Goal: Task Accomplishment & Management: Manage account settings

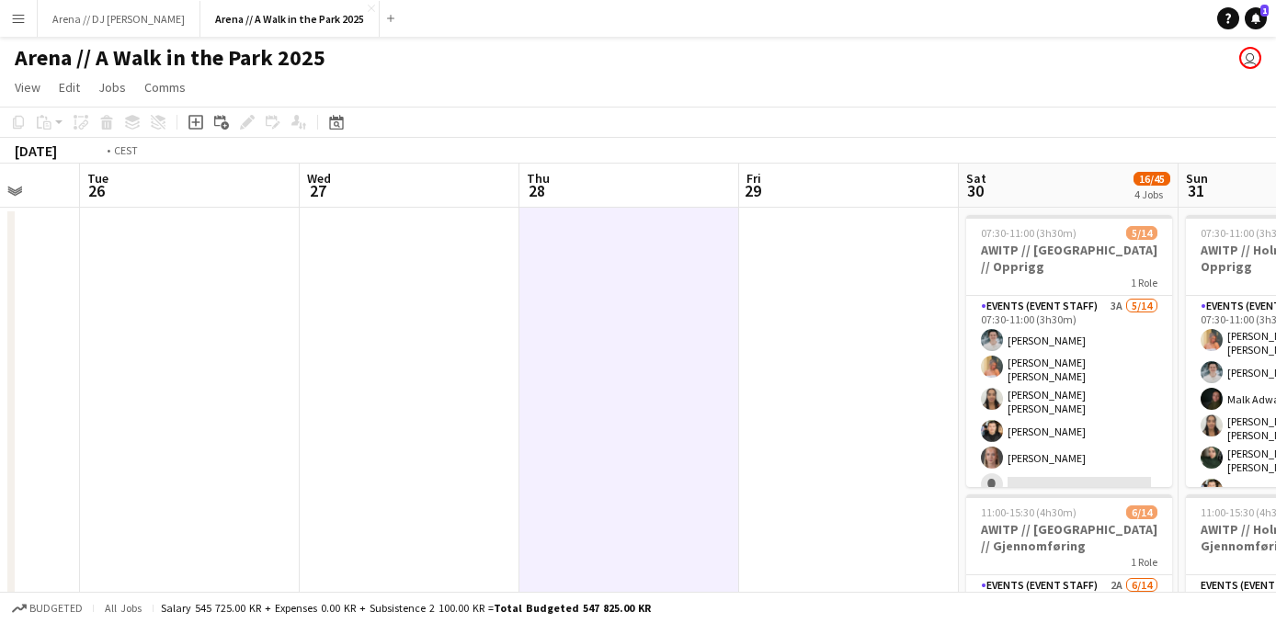
drag, startPoint x: 373, startPoint y: 407, endPoint x: 1082, endPoint y: 405, distance: 708.8
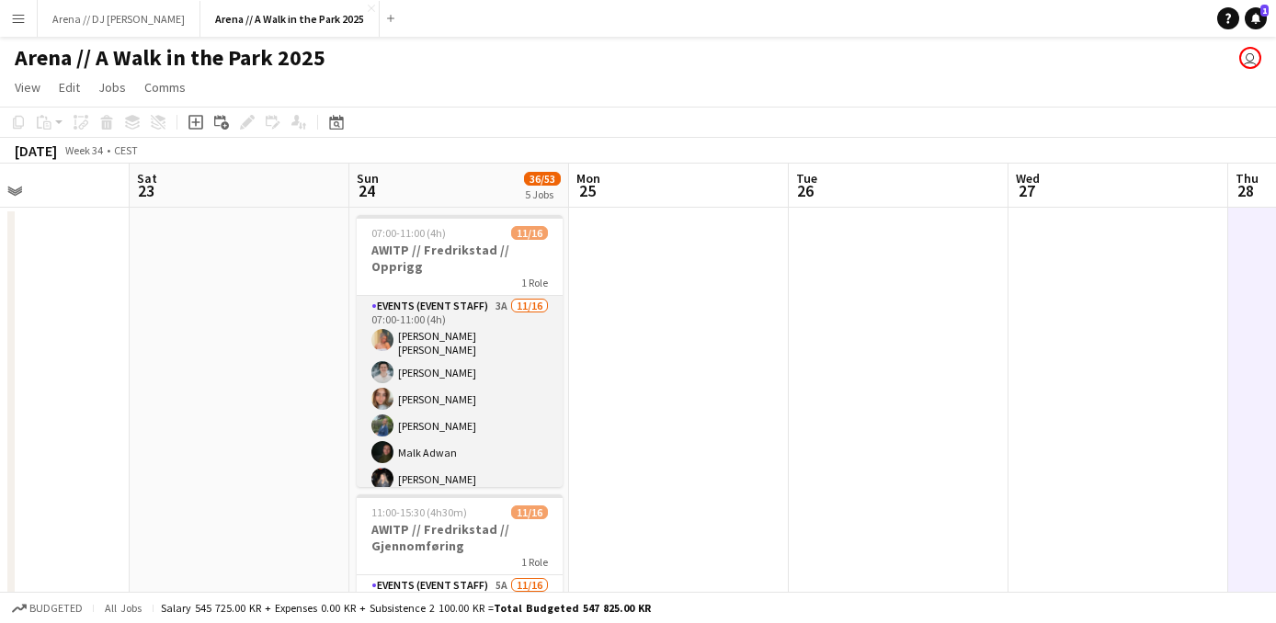
click at [487, 356] on app-card-role "Events (Event Staff) 3A 11/16 07:00-11:00 (4h) Hannah Ludivia Rotbæk Meling Luk…" at bounding box center [460, 532] width 206 height 473
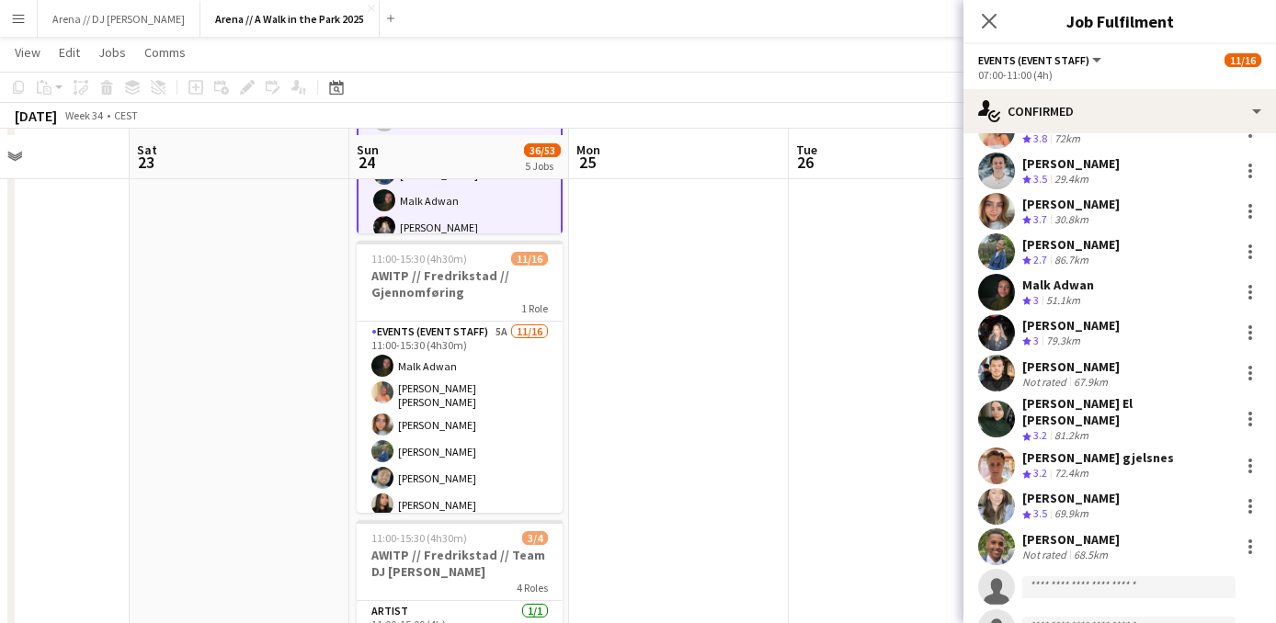
scroll to position [268, 0]
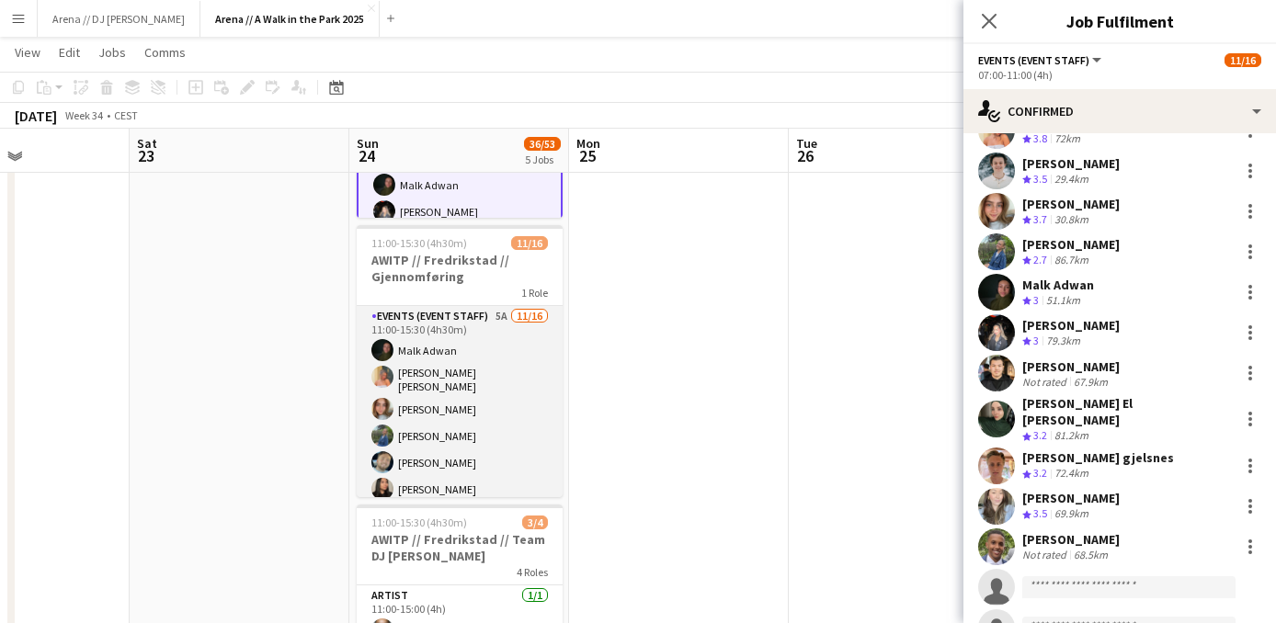
click at [468, 412] on app-card-role "Events (Event Staff) 5A 11/16 11:00-15:30 (4h30m) Malk Adwan Hannah Ludivia Rot…" at bounding box center [460, 542] width 206 height 473
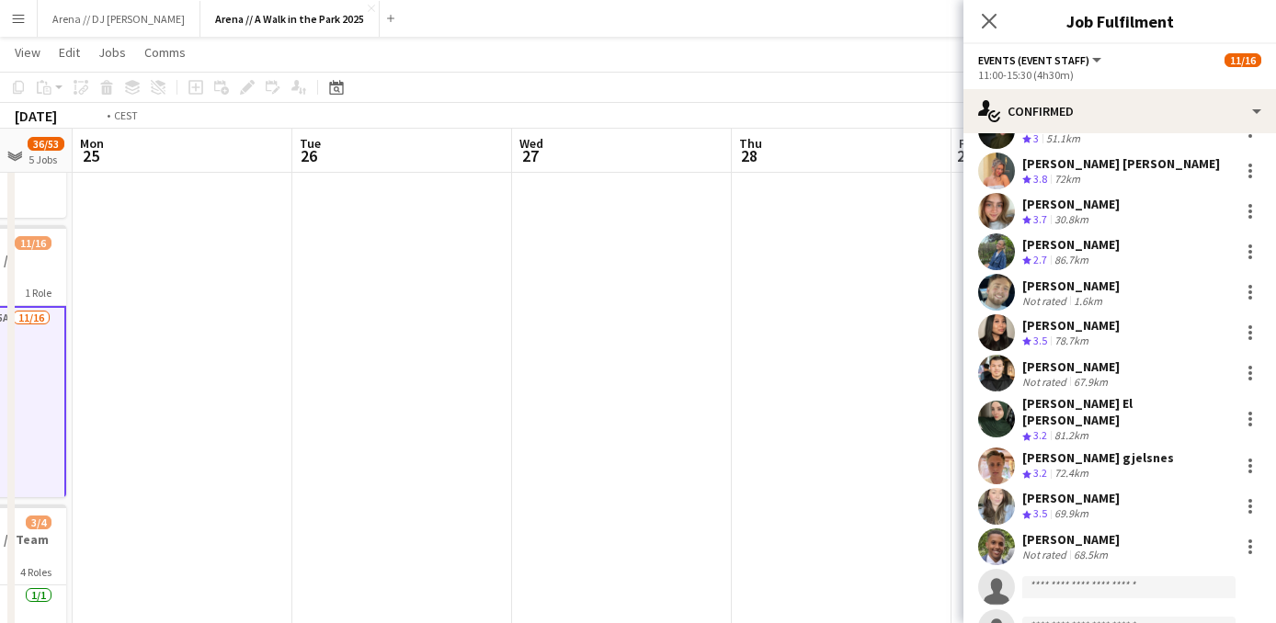
drag, startPoint x: 790, startPoint y: 343, endPoint x: 67, endPoint y: 319, distance: 723.0
click at [67, 319] on app-calendar-viewport "Fri 22 Sat 23 Sun 24 36/53 5 Jobs Mon 25 Tue 26 Wed 27 Thu 28 Fri 29 Sat 30 16/…" at bounding box center [638, 525] width 1276 height 1442
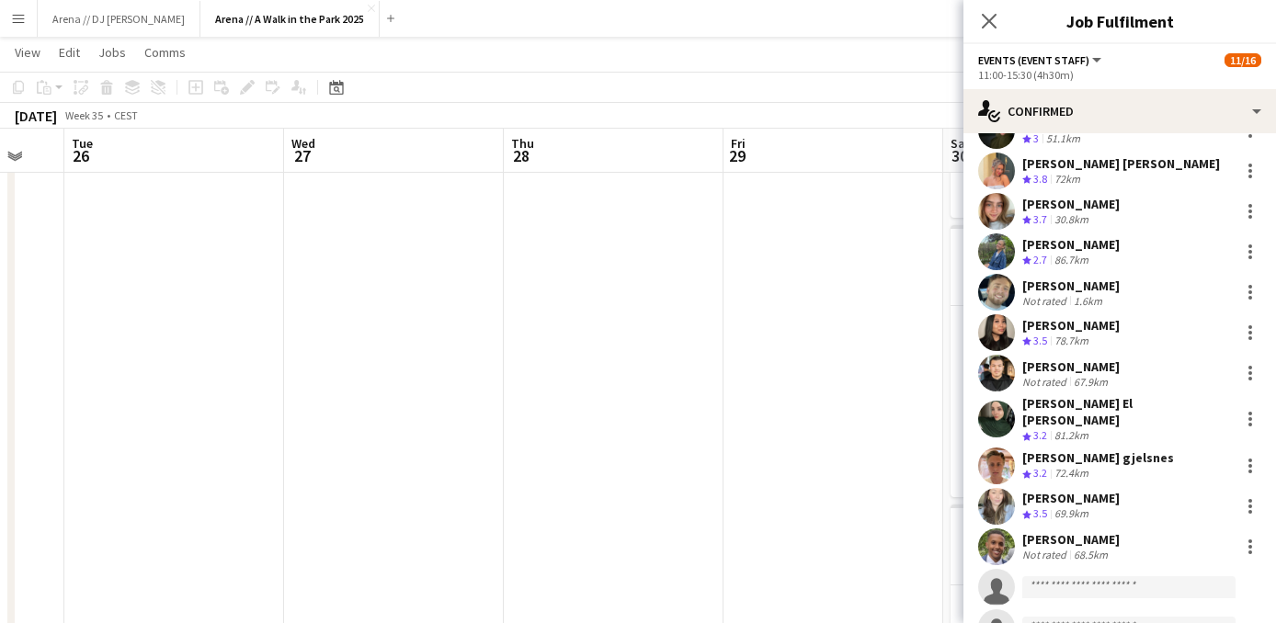
drag, startPoint x: 495, startPoint y: 397, endPoint x: 167, endPoint y: 367, distance: 328.7
click at [167, 367] on app-calendar-viewport "Sat 23 Sun 24 36/53 5 Jobs Mon 25 Tue 26 Wed 27 Thu 28 Fri 29 Sat 30 16/45 4 Jo…" at bounding box center [638, 525] width 1276 height 1442
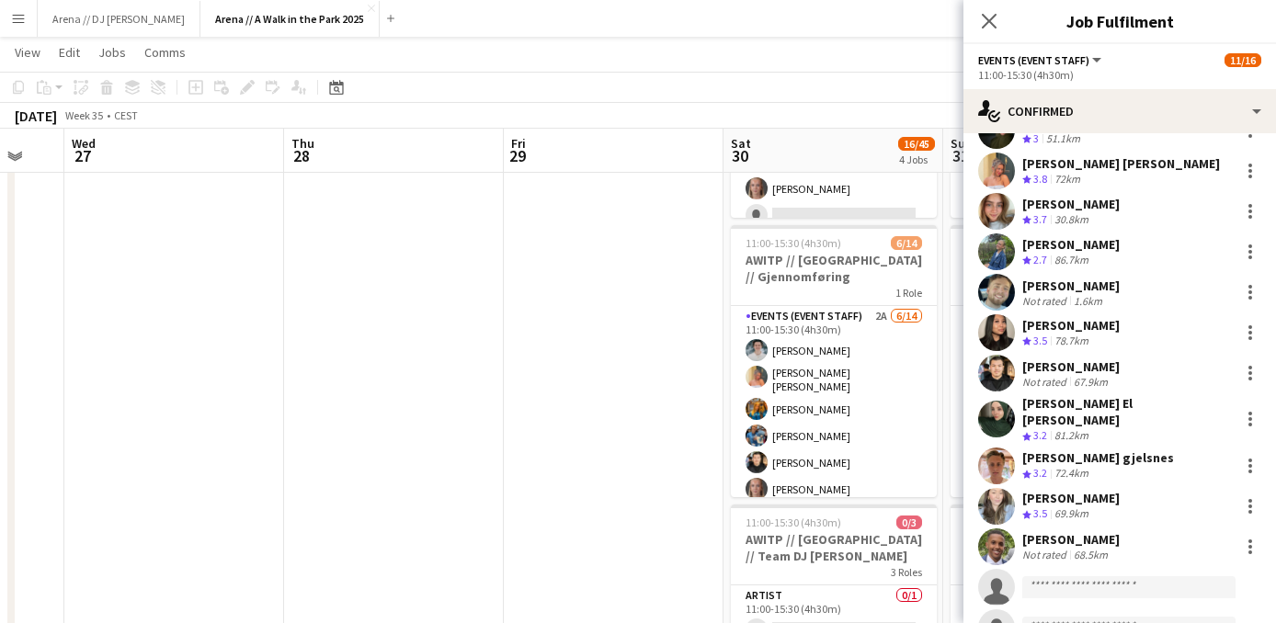
scroll to position [0, 701]
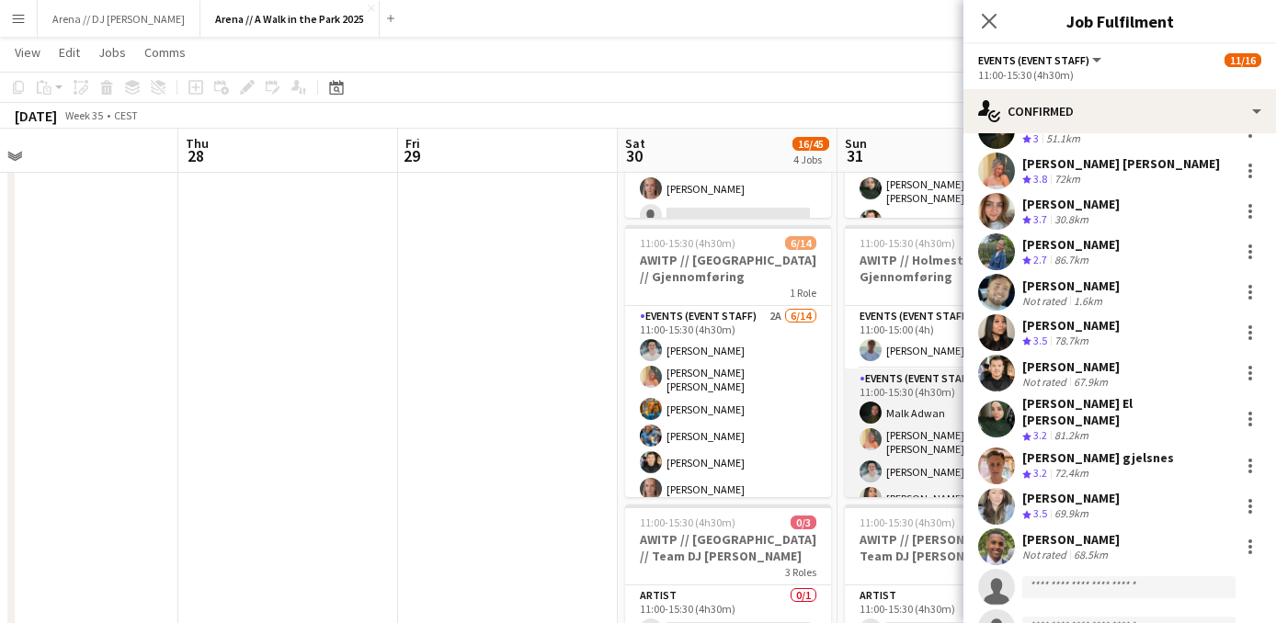
click at [927, 420] on app-card-role "Events (Event Staff) 3A 12/16 11:00-15:30 (4h30m) Malk Adwan Hannah Ludivia Rot…" at bounding box center [948, 605] width 206 height 473
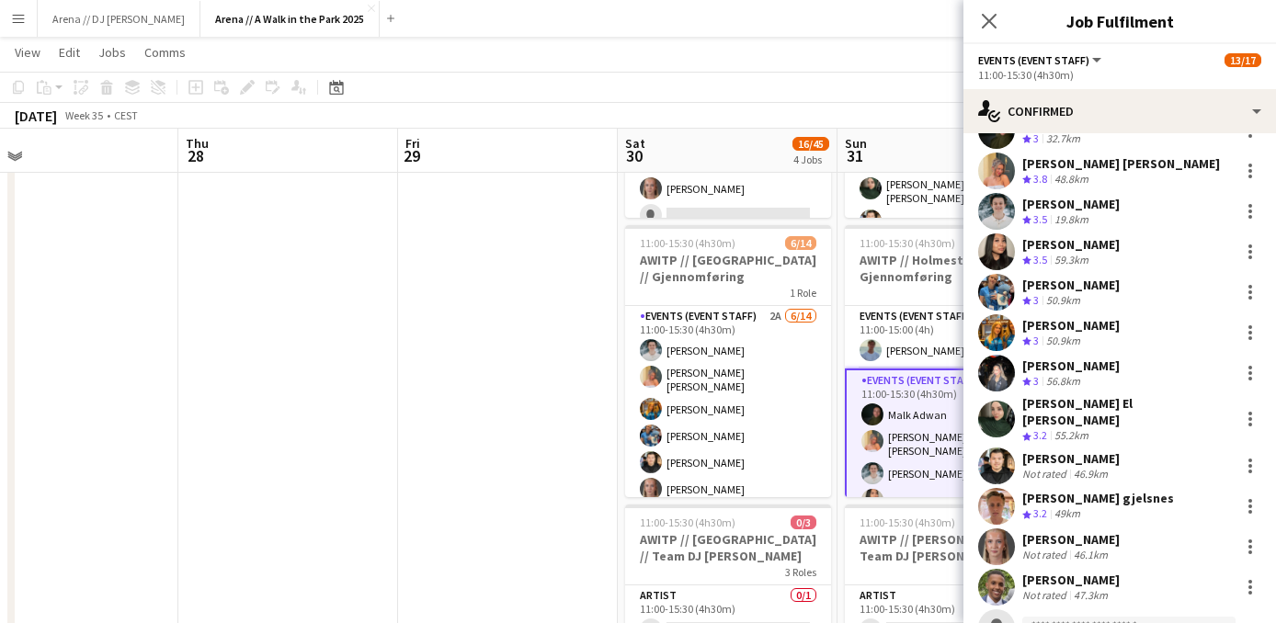
click at [460, 377] on app-date-cell at bounding box center [508, 591] width 220 height 1307
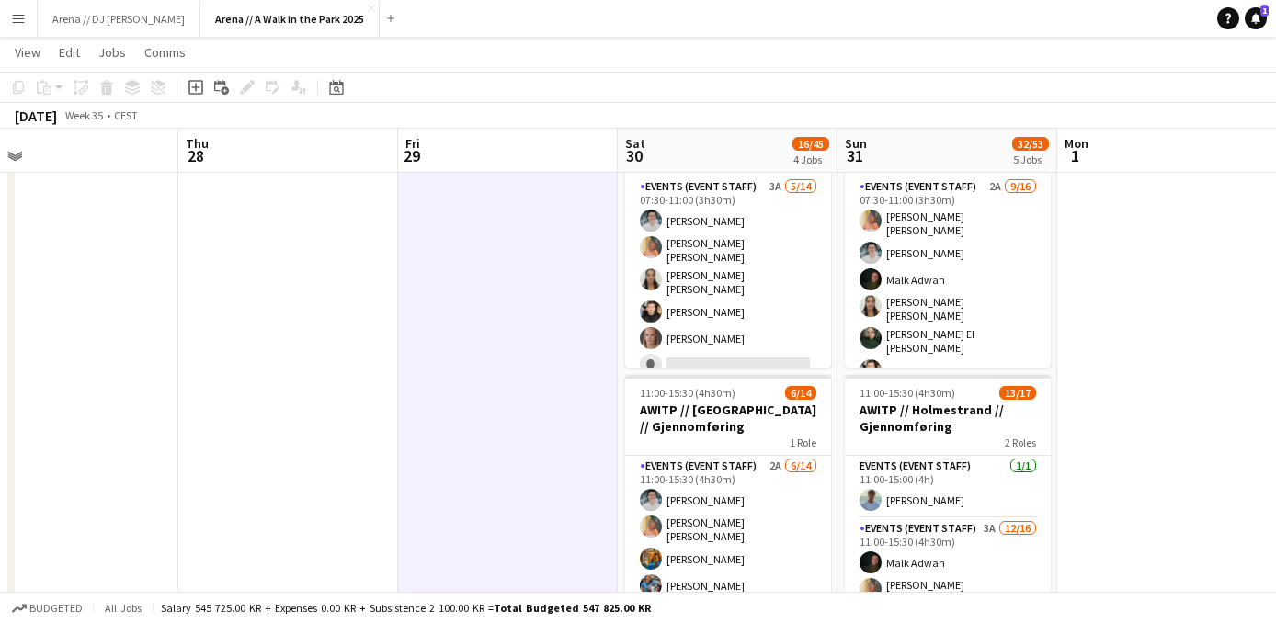
scroll to position [110, 0]
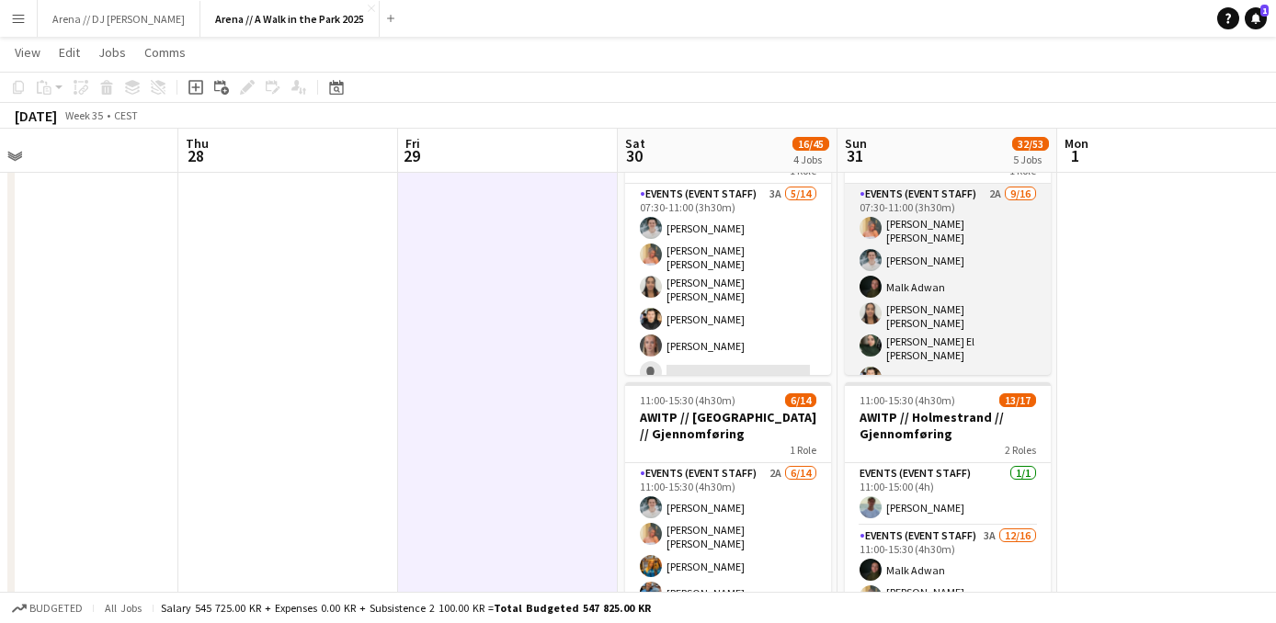
click at [976, 309] on app-card-role "Events (Event Staff) 2A 9/16 07:30-11:00 (3h30m) Hannah Ludivia Rotbæk Meling L…" at bounding box center [948, 423] width 206 height 479
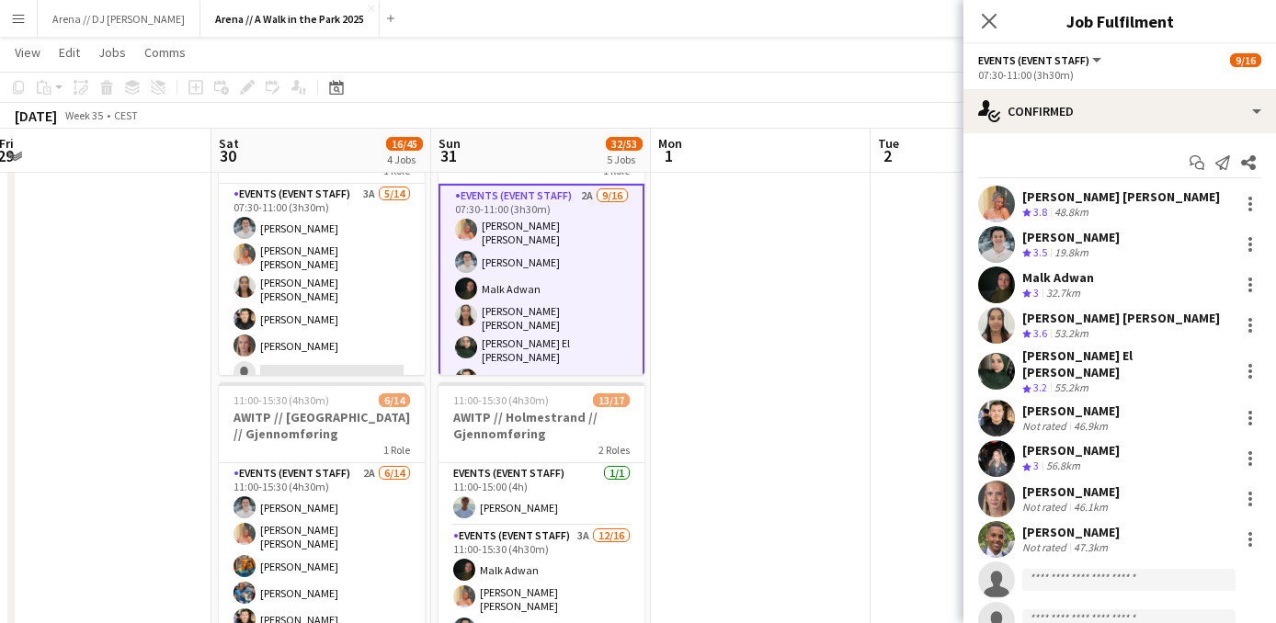
drag, startPoint x: 537, startPoint y: 226, endPoint x: 74, endPoint y: 226, distance: 463.4
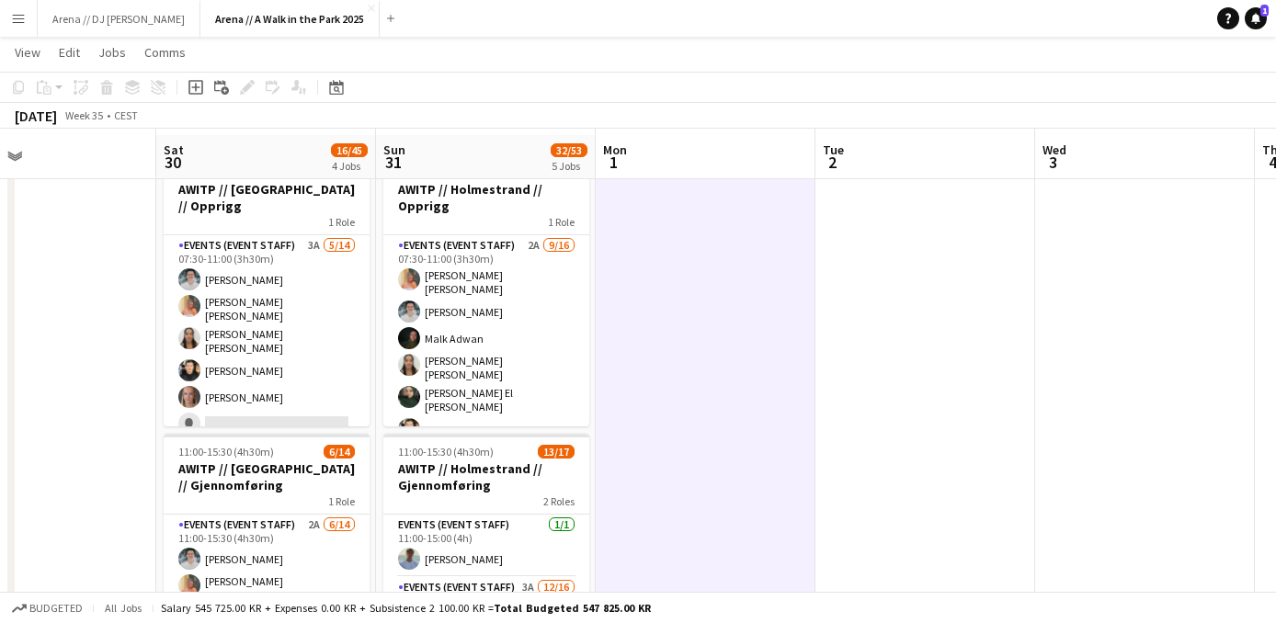
scroll to position [0, 0]
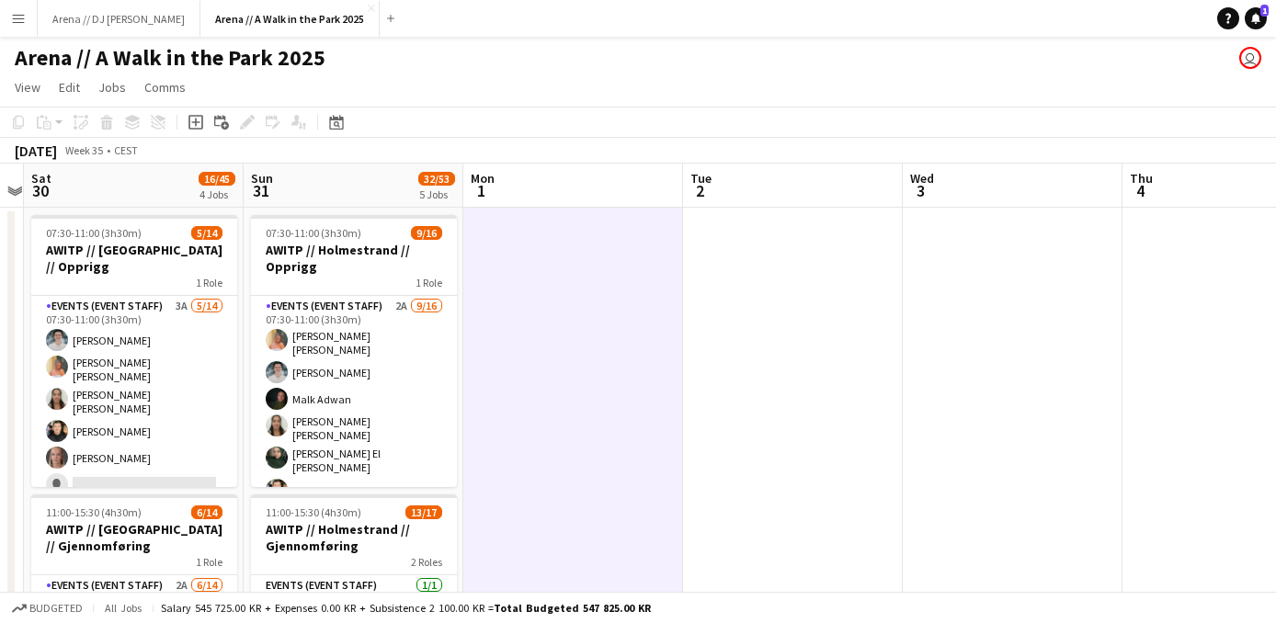
drag, startPoint x: 982, startPoint y: 412, endPoint x: 408, endPoint y: 377, distance: 574.7
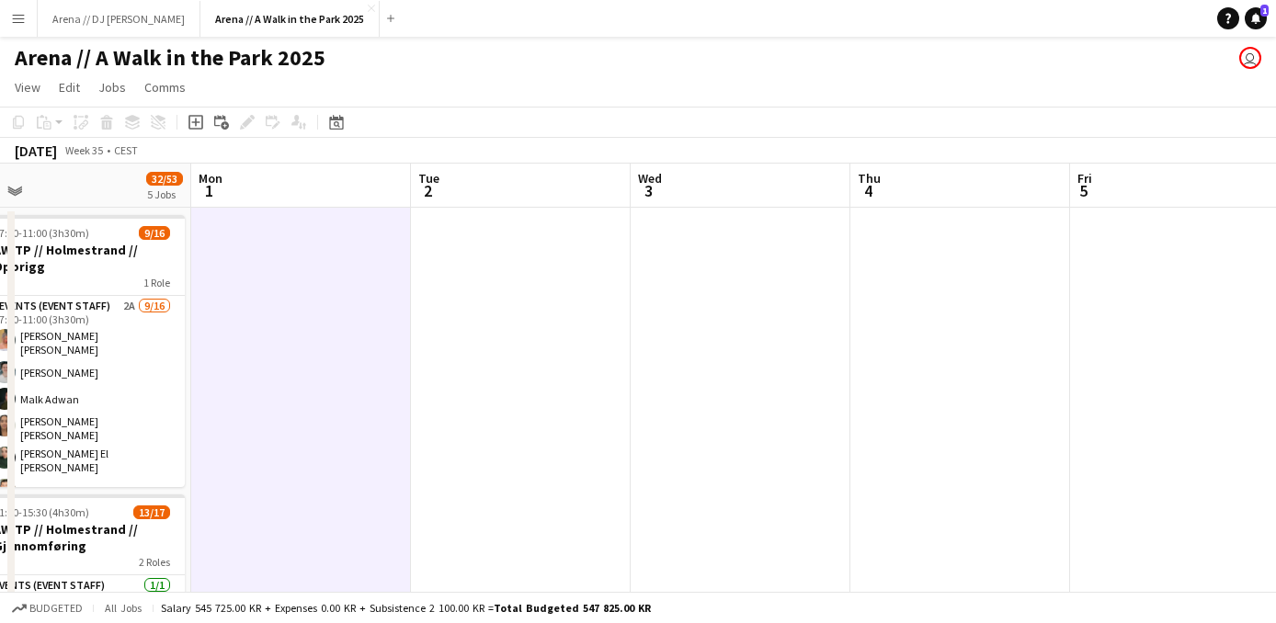
drag, startPoint x: 408, startPoint y: 379, endPoint x: 1098, endPoint y: 315, distance: 692.4
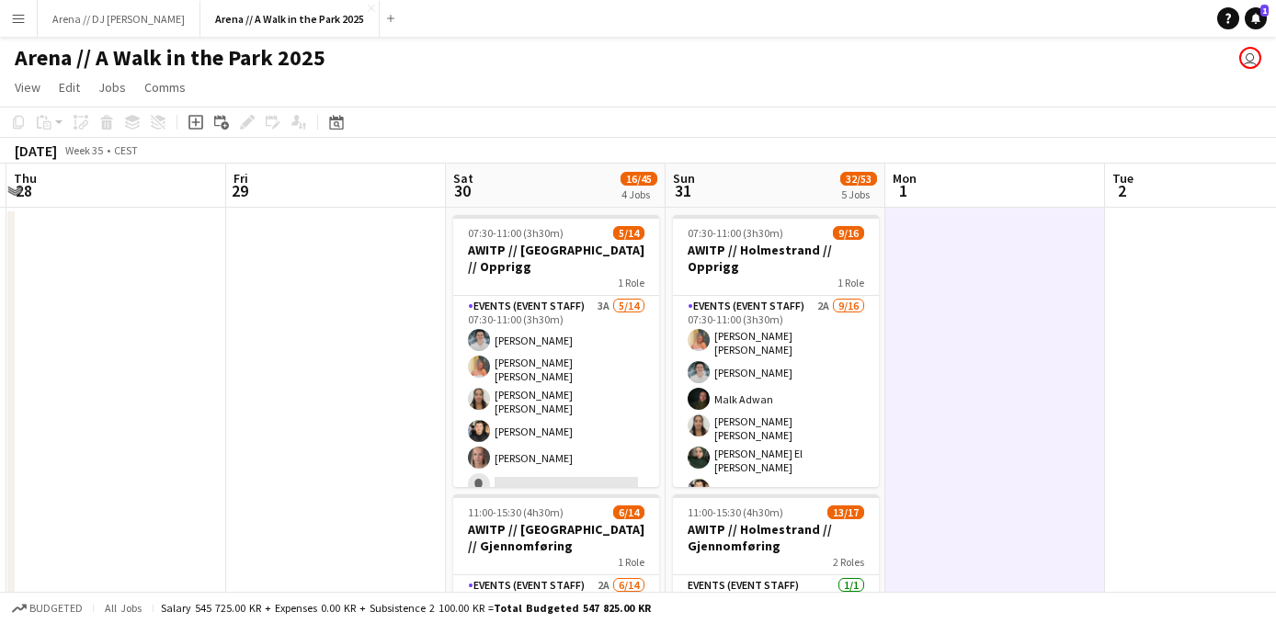
drag, startPoint x: 200, startPoint y: 414, endPoint x: 1005, endPoint y: 413, distance: 805.4
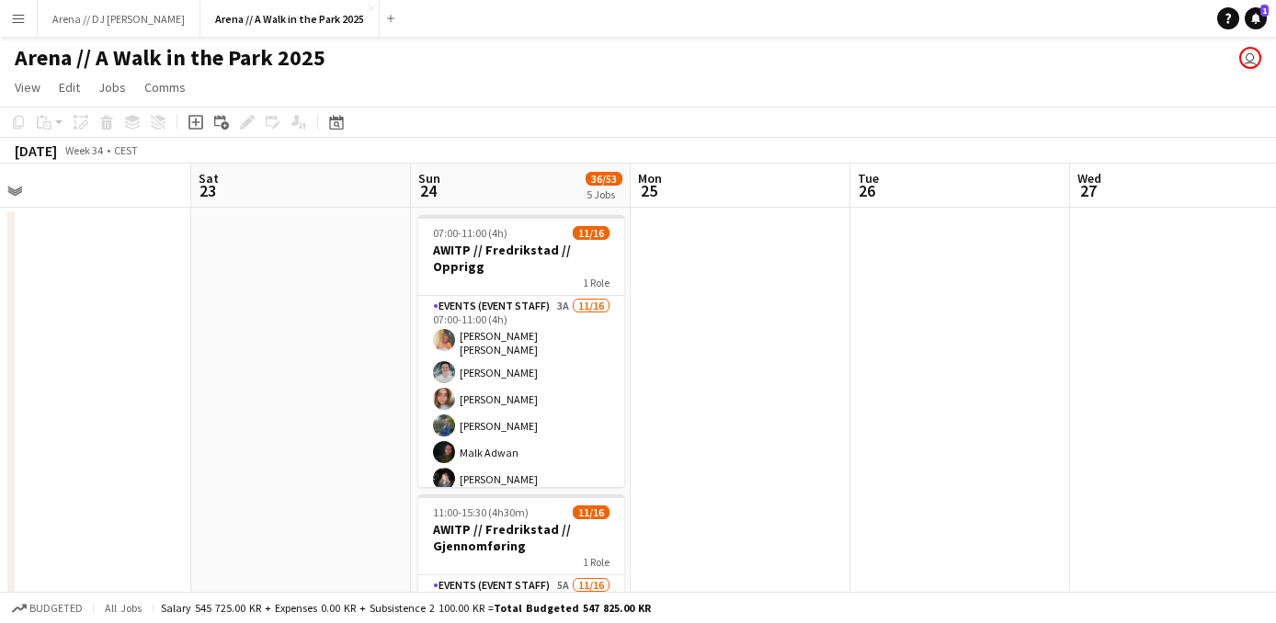
scroll to position [0, 481]
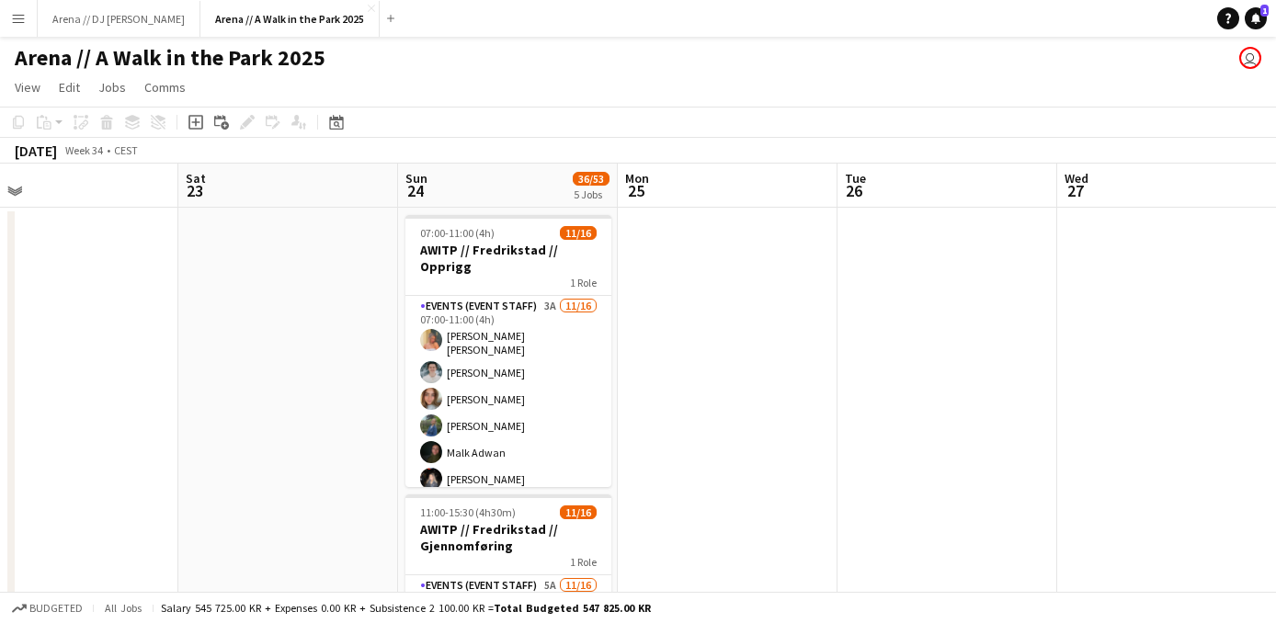
drag, startPoint x: 340, startPoint y: 383, endPoint x: 981, endPoint y: 385, distance: 640.8
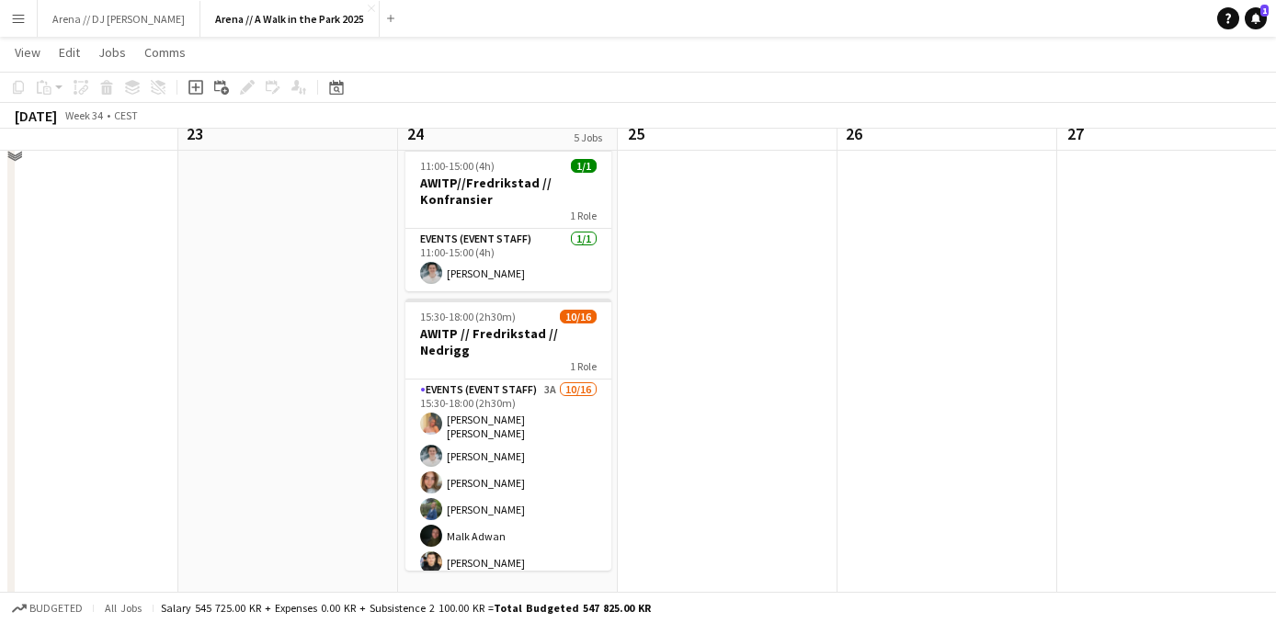
scroll to position [910, 0]
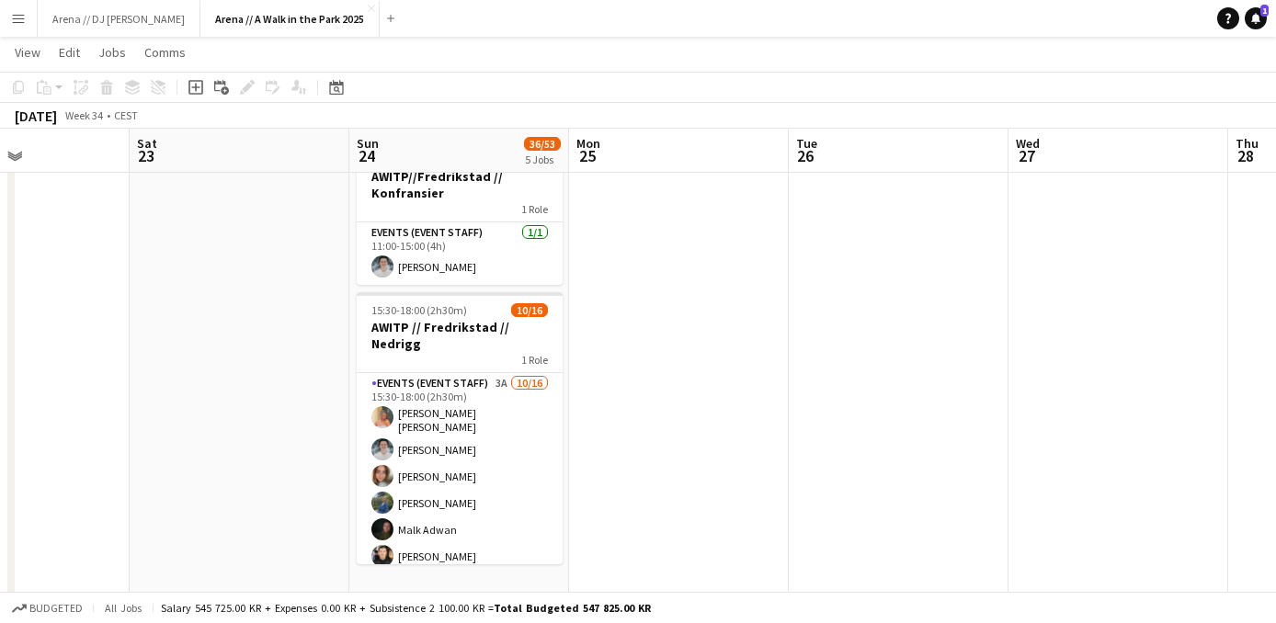
drag, startPoint x: 1053, startPoint y: 371, endPoint x: 993, endPoint y: 371, distance: 59.8
